Goal: Task Accomplishment & Management: Manage account settings

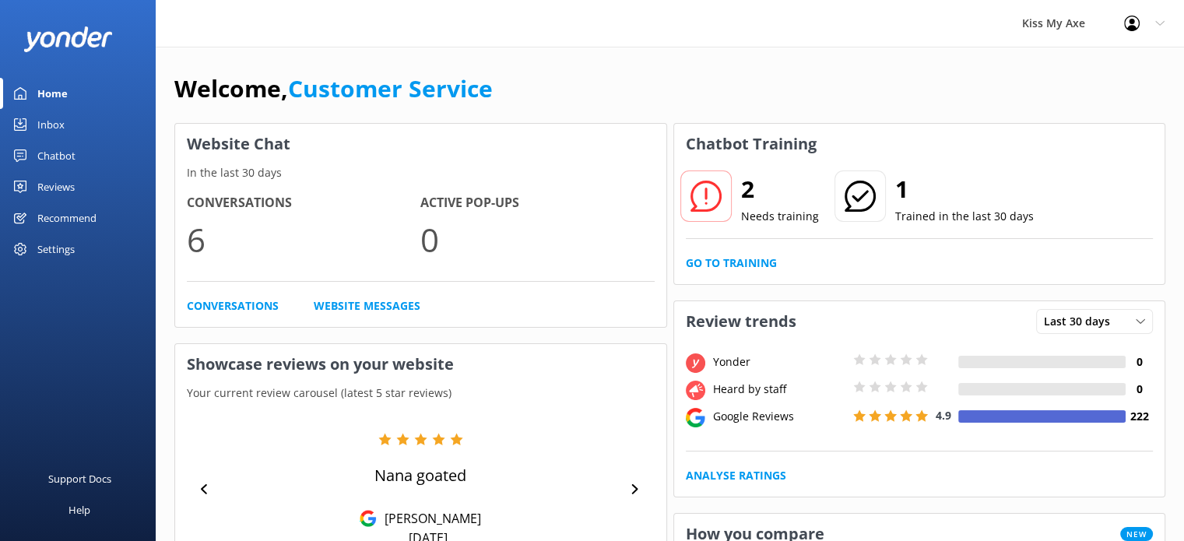
click at [49, 244] on div "Settings" at bounding box center [55, 249] width 37 height 31
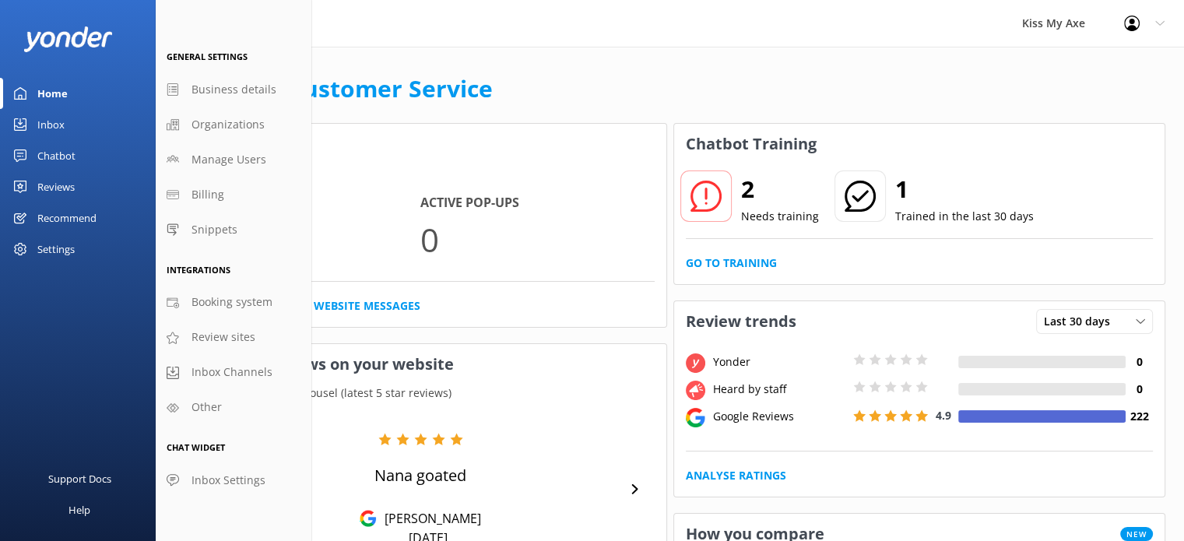
click at [1155, 21] on icon at bounding box center [1159, 23] width 9 height 9
click at [1089, 73] on link "Profile Settings" at bounding box center [1107, 66] width 156 height 39
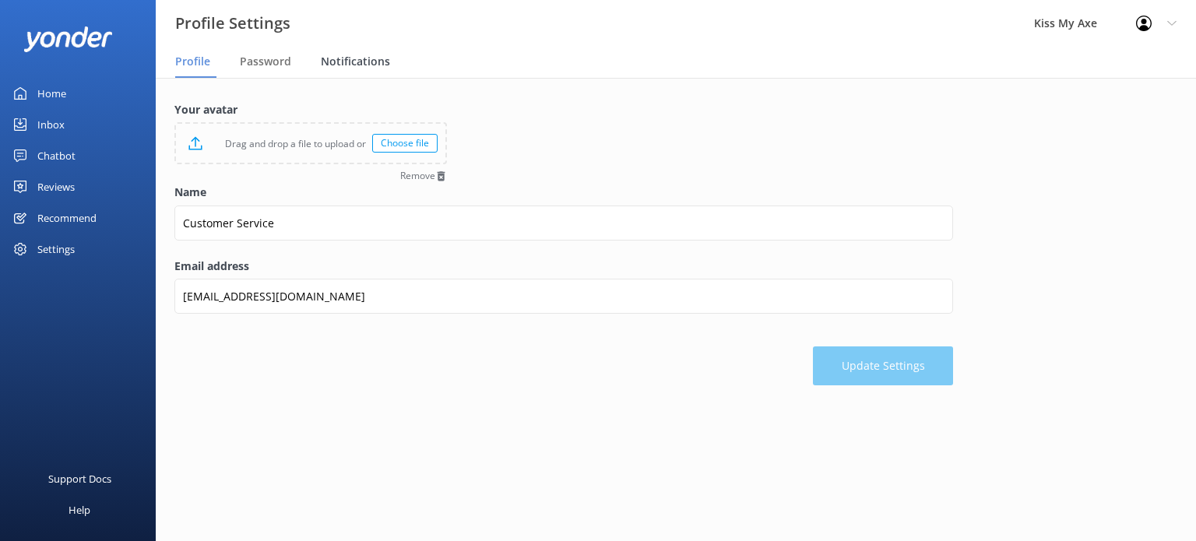
click at [339, 70] on div "Notifications" at bounding box center [359, 62] width 76 height 31
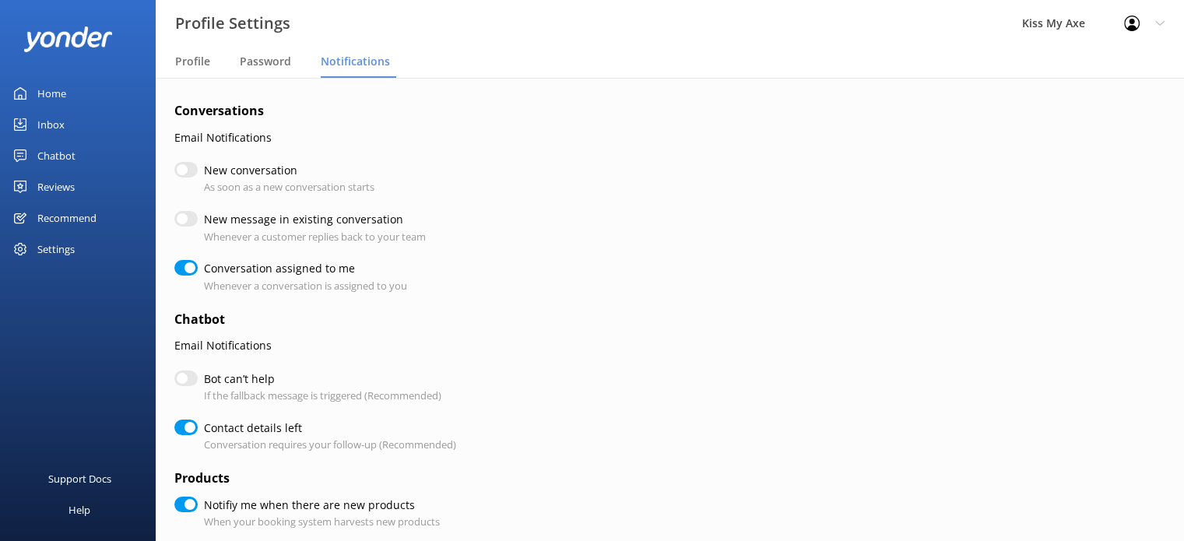
checkbox input "true"
click at [189, 375] on input "Bot can’t help" at bounding box center [185, 379] width 23 height 16
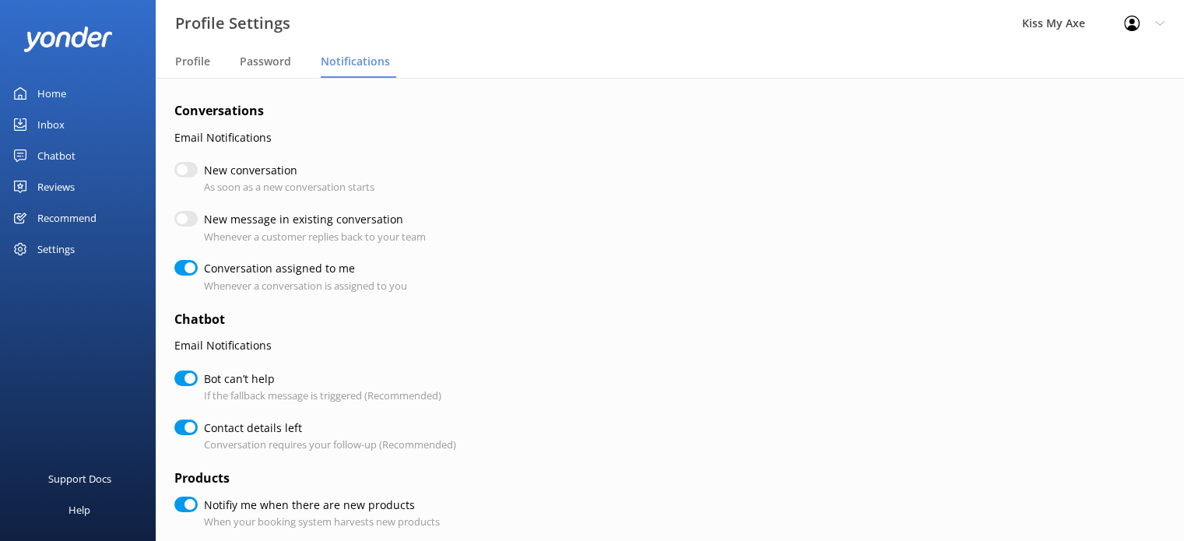
checkbox input "true"
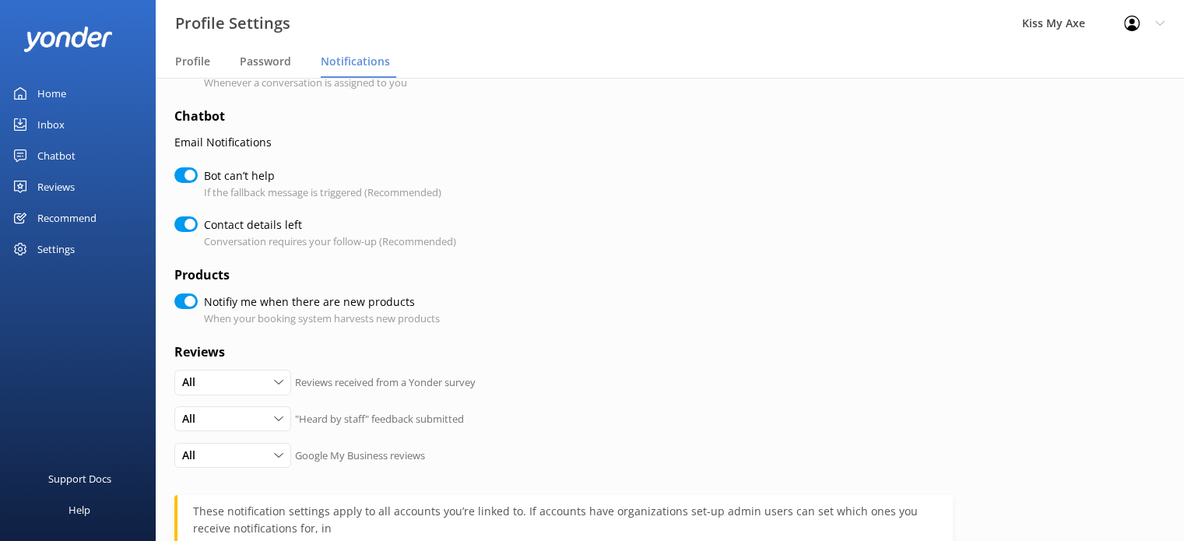
scroll to position [202, 0]
click at [183, 304] on input "Notifiy me when there are new products" at bounding box center [185, 302] width 23 height 16
checkbox input "false"
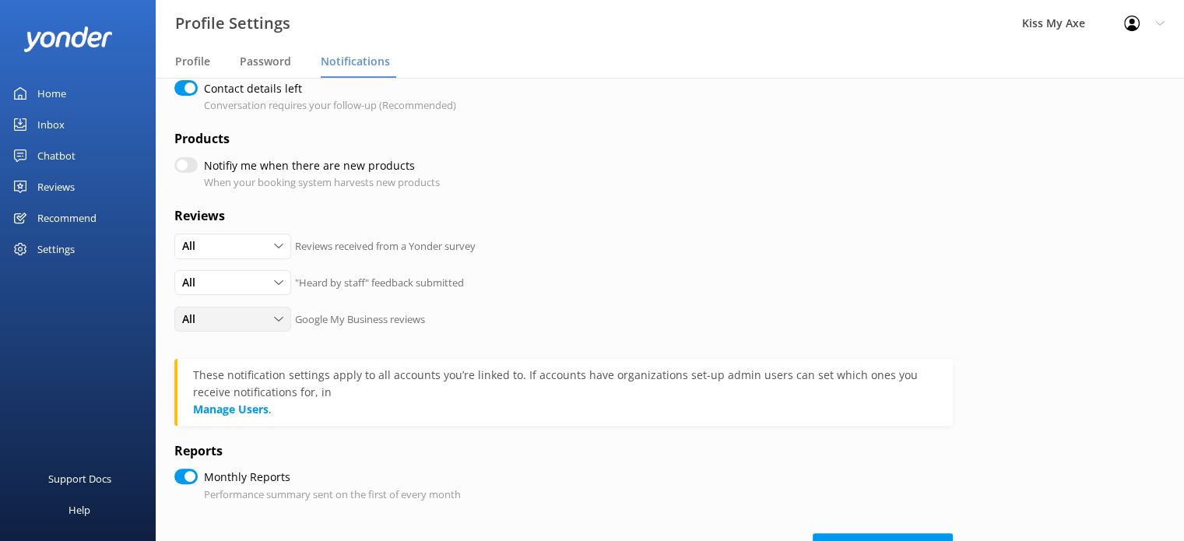
click at [243, 315] on div "All" at bounding box center [232, 319] width 109 height 17
click at [223, 404] on link "None" at bounding box center [244, 414] width 139 height 31
click at [184, 476] on input "Monthly Reports" at bounding box center [185, 477] width 23 height 16
checkbox input "false"
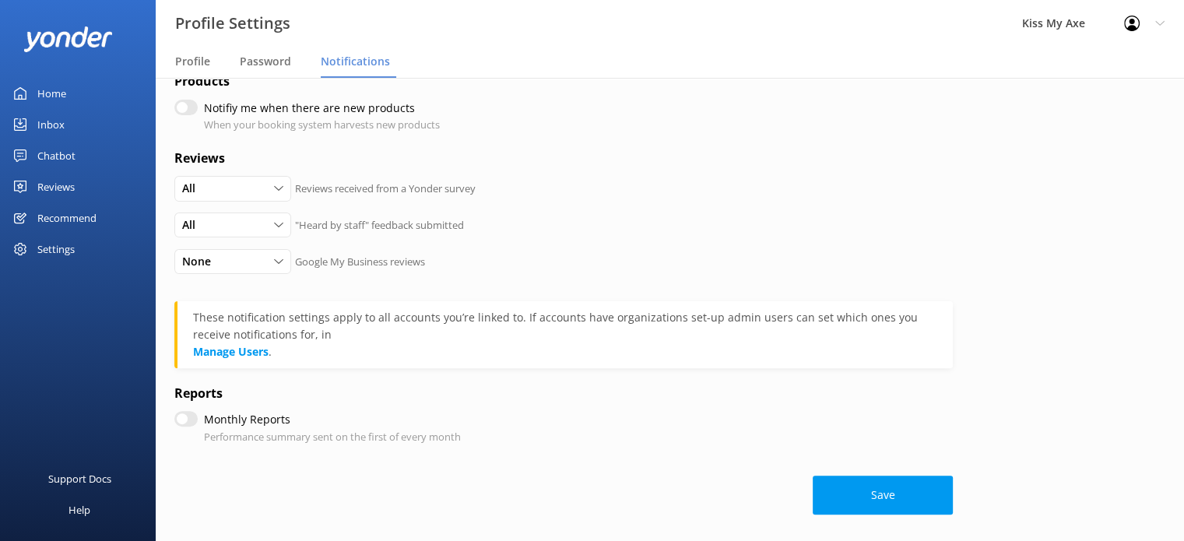
scroll to position [402, 0]
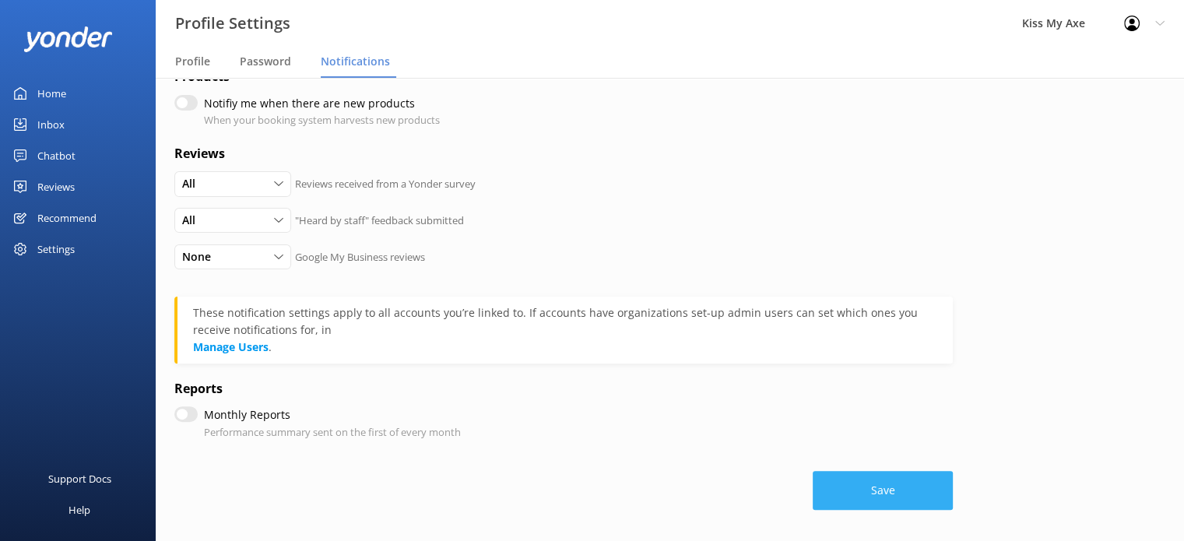
click at [863, 493] on button "Save" at bounding box center [883, 490] width 140 height 39
